Goal: Find specific page/section: Find specific page/section

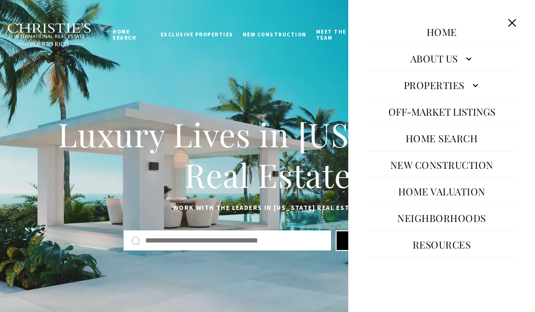
click at [471, 61] on link "About Us" at bounding box center [441, 58] width 149 height 22
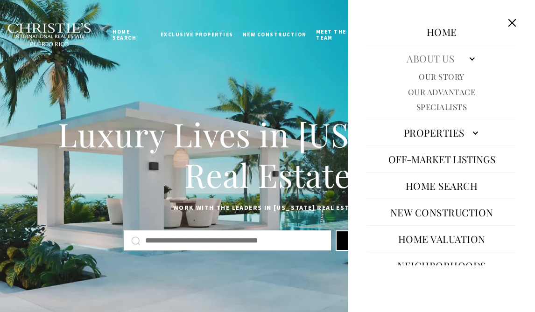
click at [456, 110] on link "Specialists" at bounding box center [442, 107] width 51 height 11
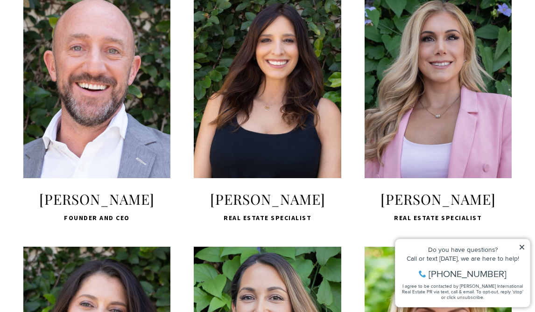
scroll to position [382, 0]
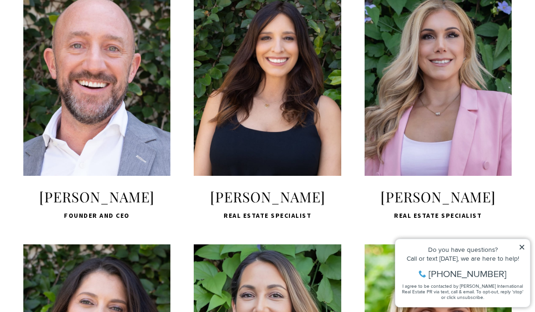
click at [290, 131] on span "LEARN MORE" at bounding box center [267, 129] width 124 height 27
